Goal: Transaction & Acquisition: Purchase product/service

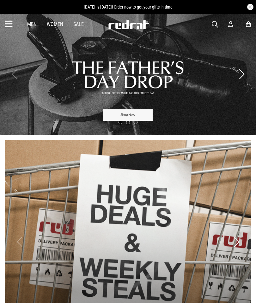
click at [229, 21] on icon at bounding box center [231, 24] width 5 height 7
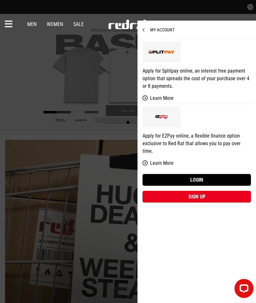
click at [215, 174] on link "Login" at bounding box center [197, 180] width 109 height 12
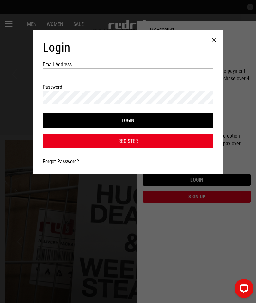
click at [54, 77] on input "Email Address" at bounding box center [128, 74] width 171 height 12
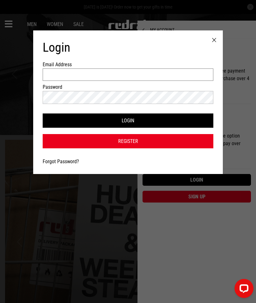
type input "**********"
click at [195, 120] on button "Login" at bounding box center [128, 120] width 171 height 14
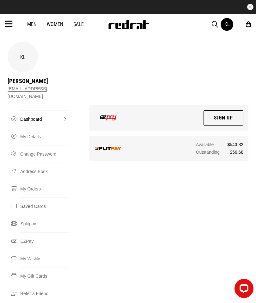
click at [11, 20] on icon at bounding box center [9, 24] width 8 height 10
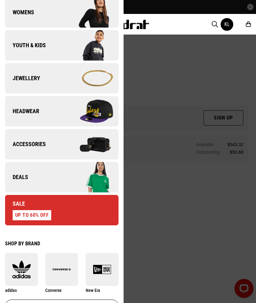
scroll to position [141, 0]
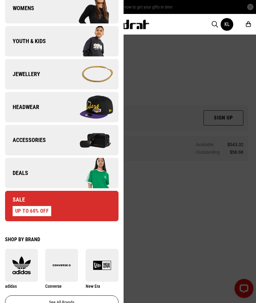
click at [24, 136] on span "Accessories" at bounding box center [25, 140] width 41 height 8
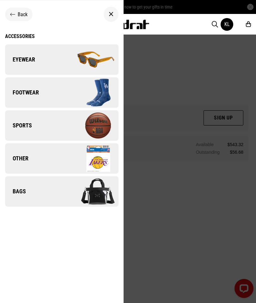
click at [18, 67] on link "Eyewear" at bounding box center [62, 59] width 114 height 30
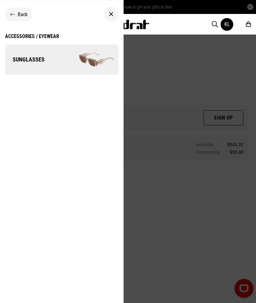
click at [34, 36] on div "Accessories / Eyewear" at bounding box center [32, 36] width 54 height 6
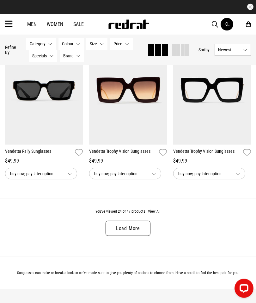
scroll to position [1178, 0]
click at [152, 214] on button "View All" at bounding box center [154, 211] width 13 height 6
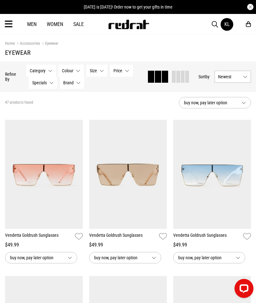
click at [80, 22] on link "Sale" at bounding box center [78, 24] width 10 height 6
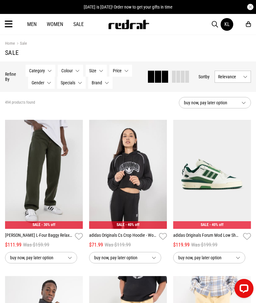
click at [11, 24] on icon at bounding box center [9, 24] width 8 height 10
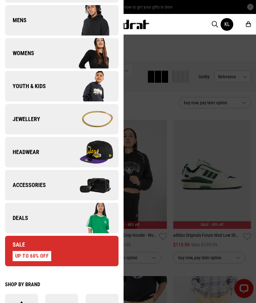
scroll to position [97, 0]
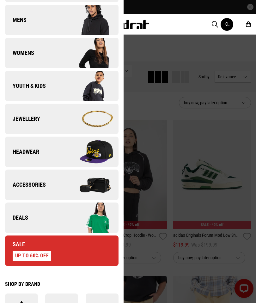
click at [22, 155] on span "Headwear" at bounding box center [22, 152] width 34 height 8
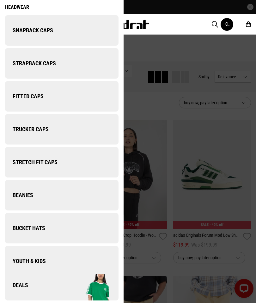
scroll to position [0, 0]
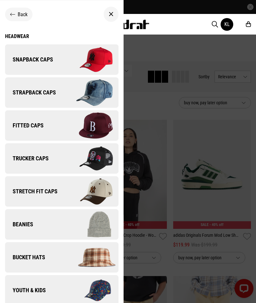
click at [22, 59] on span "Snapback Caps" at bounding box center [29, 60] width 48 height 8
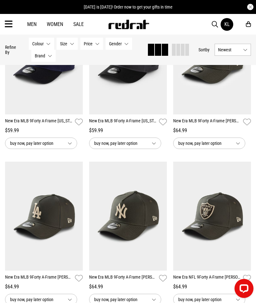
scroll to position [278, 0]
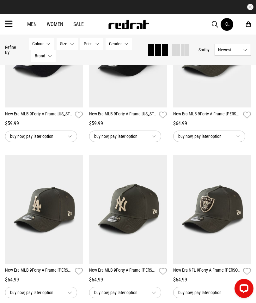
click at [218, 216] on img at bounding box center [213, 209] width 78 height 109
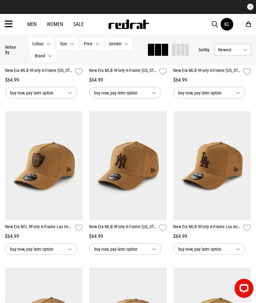
scroll to position [790, 0]
click at [77, 232] on icon "button" at bounding box center [79, 227] width 8 height 9
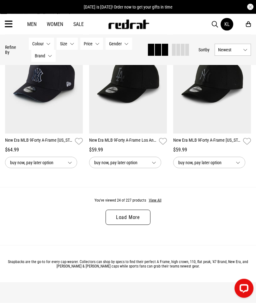
click at [153, 203] on button "View All" at bounding box center [155, 201] width 13 height 6
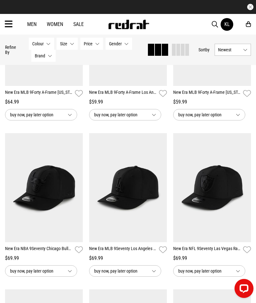
scroll to position [1240, 0]
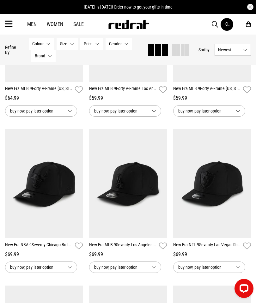
click at [222, 204] on img at bounding box center [213, 183] width 78 height 109
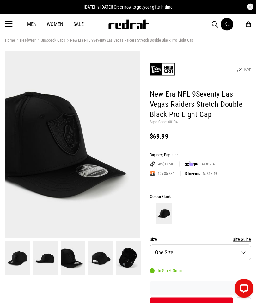
scroll to position [5, 0]
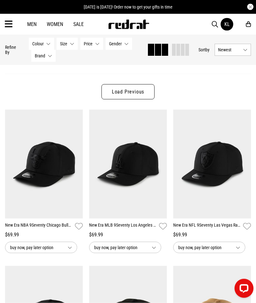
scroll to position [46, 0]
click at [246, 225] on icon "button" at bounding box center [248, 225] width 8 height 9
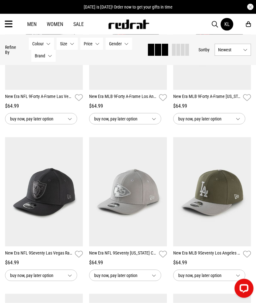
scroll to position [956, 0]
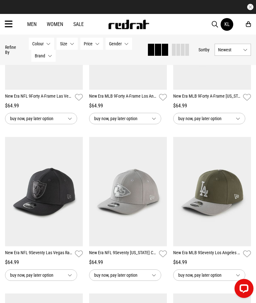
click at [37, 210] on img at bounding box center [44, 191] width 78 height 109
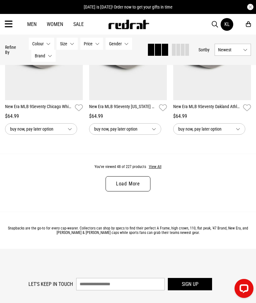
scroll to position [1257, 0]
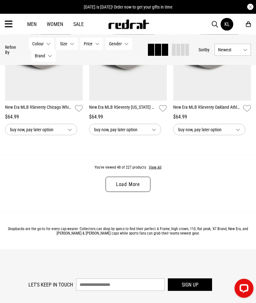
click at [155, 168] on div "You've viewed 48 of 227 products View All Load More" at bounding box center [128, 183] width 256 height 58
click at [157, 170] on button "View All" at bounding box center [155, 168] width 13 height 6
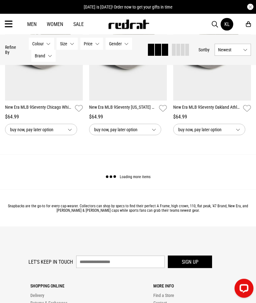
scroll to position [1257, 0]
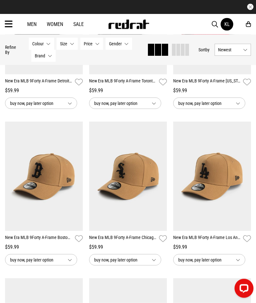
scroll to position [1753, 0]
